Goal: Task Accomplishment & Management: Manage account settings

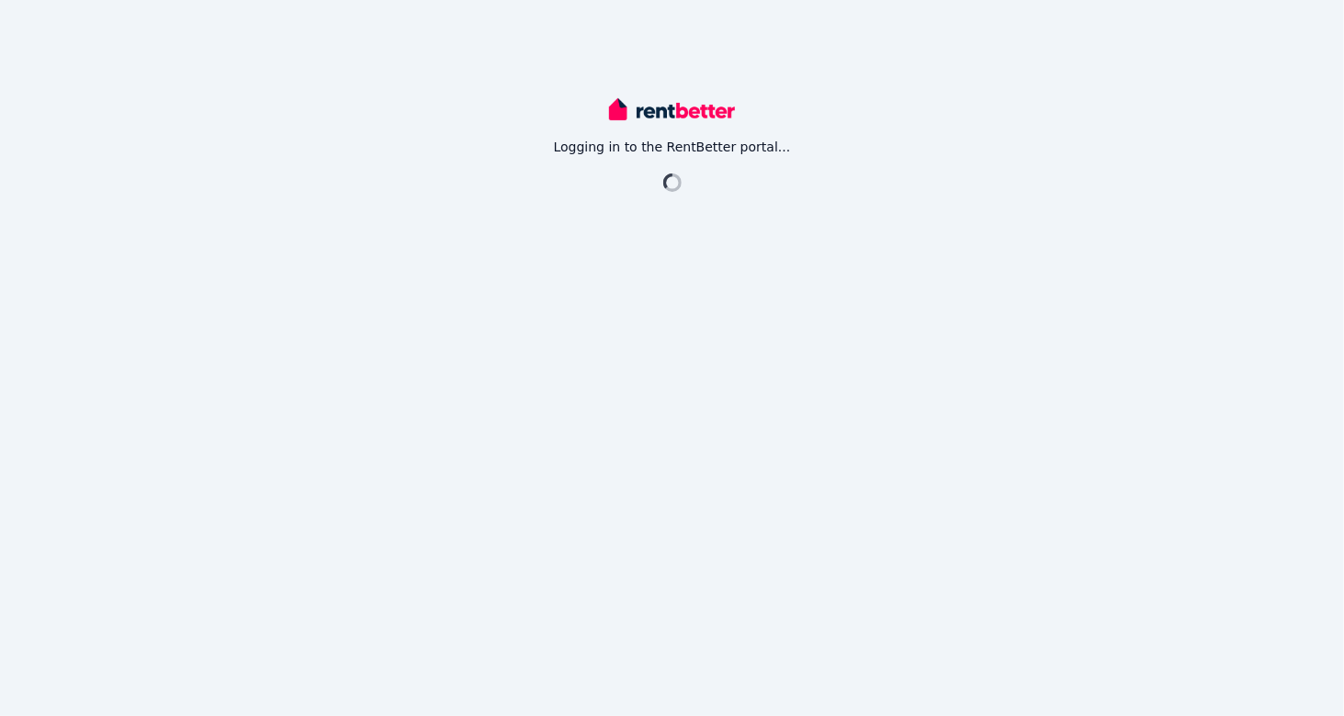
click at [897, 425] on div "Logging in to the RentBetter portal..." at bounding box center [672, 358] width 1344 height 716
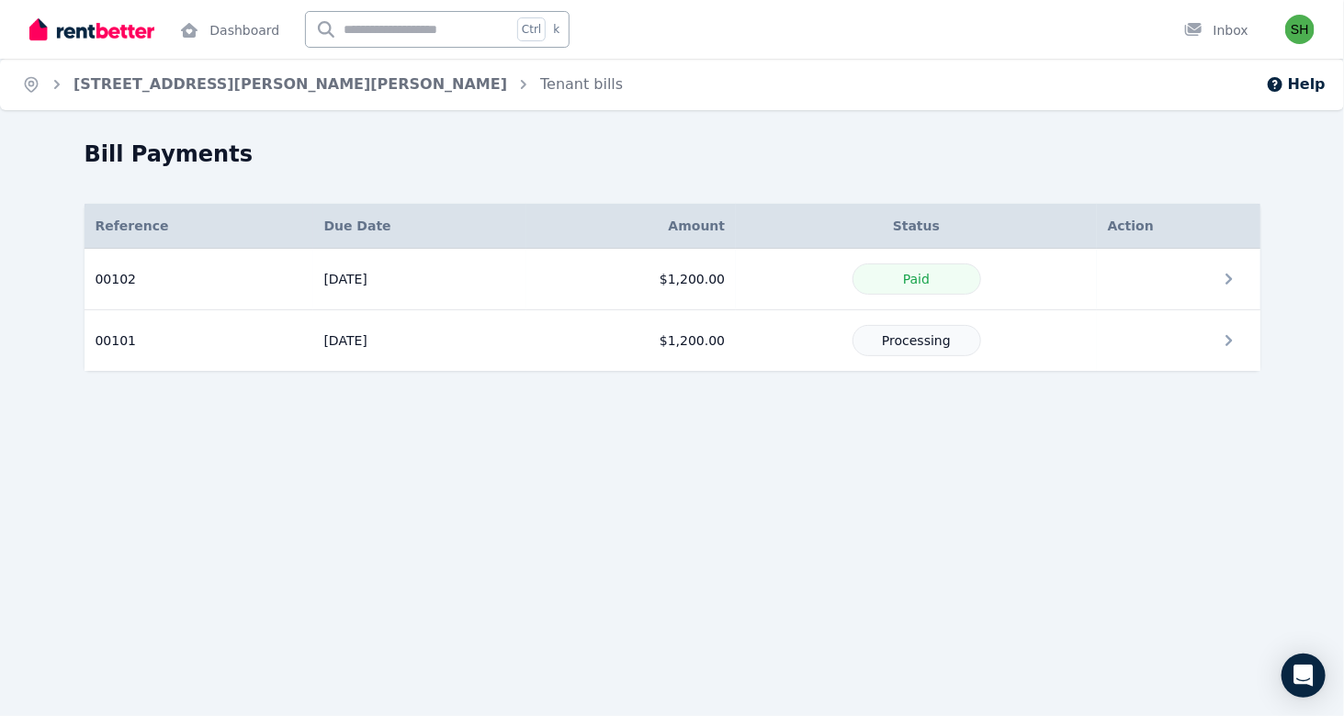
click at [811, 465] on div "Home [STREET_ADDRESS][PERSON_NAME][PERSON_NAME] Help Bill Payments Details Refe…" at bounding box center [672, 358] width 1344 height 716
click at [1204, 342] on td at bounding box center [1178, 341] width 163 height 62
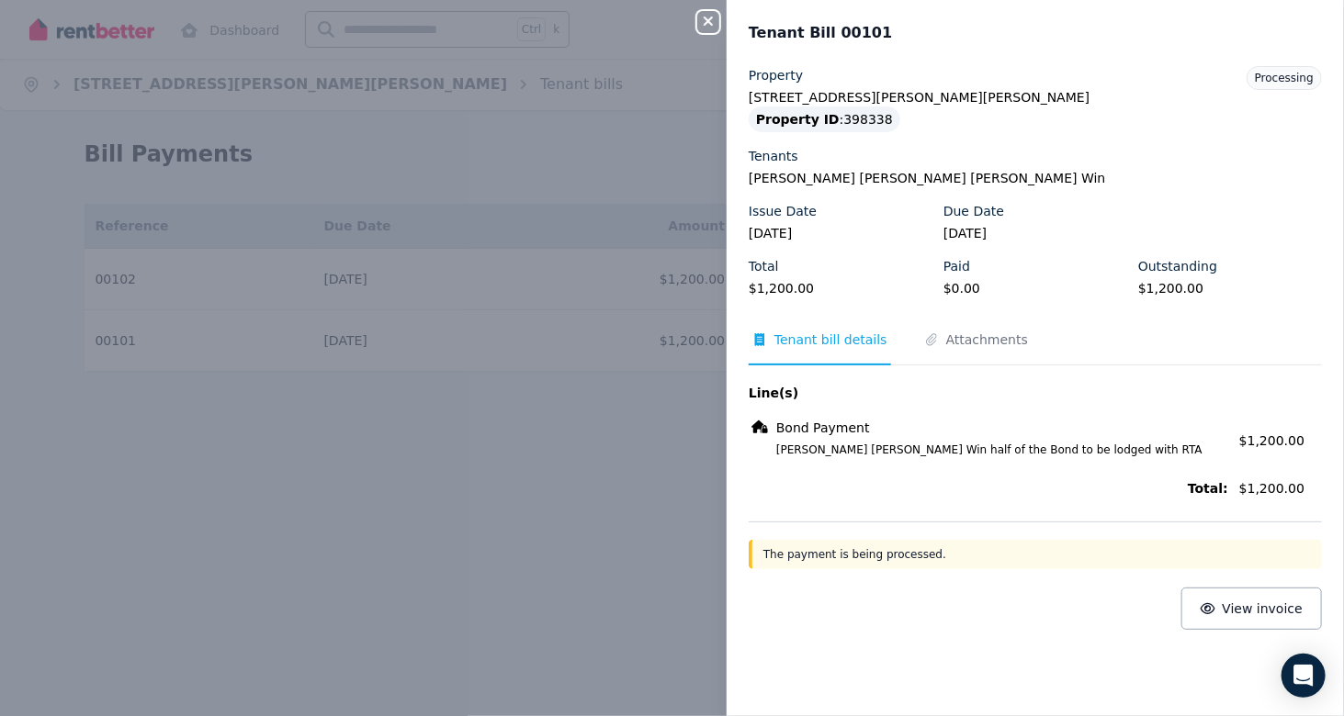
click at [710, 25] on icon "button" at bounding box center [708, 21] width 22 height 15
